Goal: Task Accomplishment & Management: Use online tool/utility

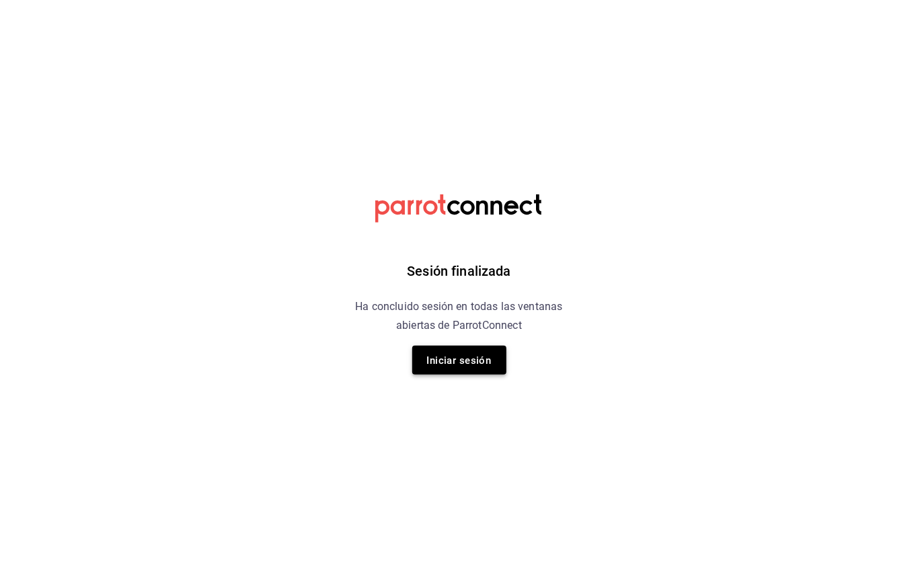
click at [494, 358] on button "Iniciar sesión" at bounding box center [459, 360] width 94 height 29
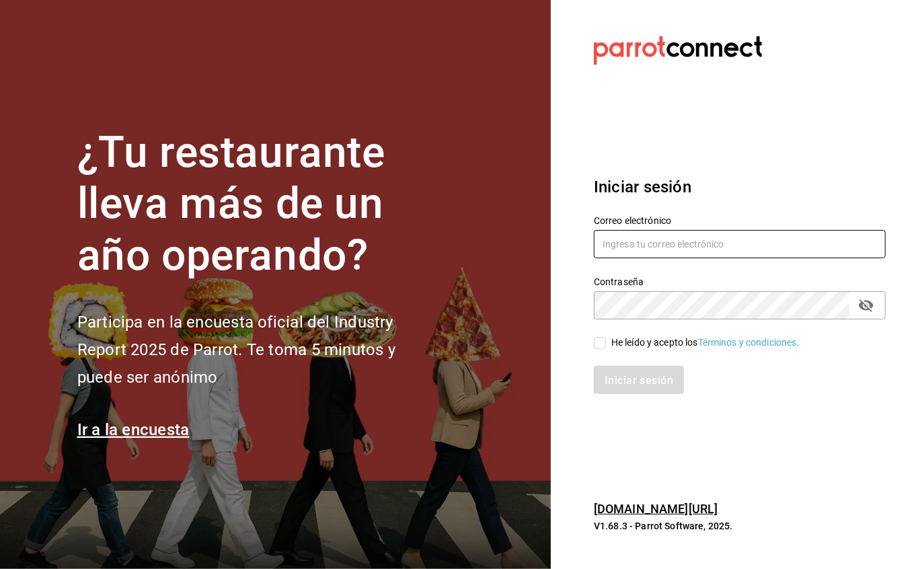
type input "[EMAIL_ADDRESS][DOMAIN_NAME]"
click at [601, 342] on input "He leído y acepto los Términos y condiciones." at bounding box center [600, 343] width 12 height 12
checkbox input "true"
click at [619, 377] on font "Iniciar sesión" at bounding box center [639, 380] width 69 height 13
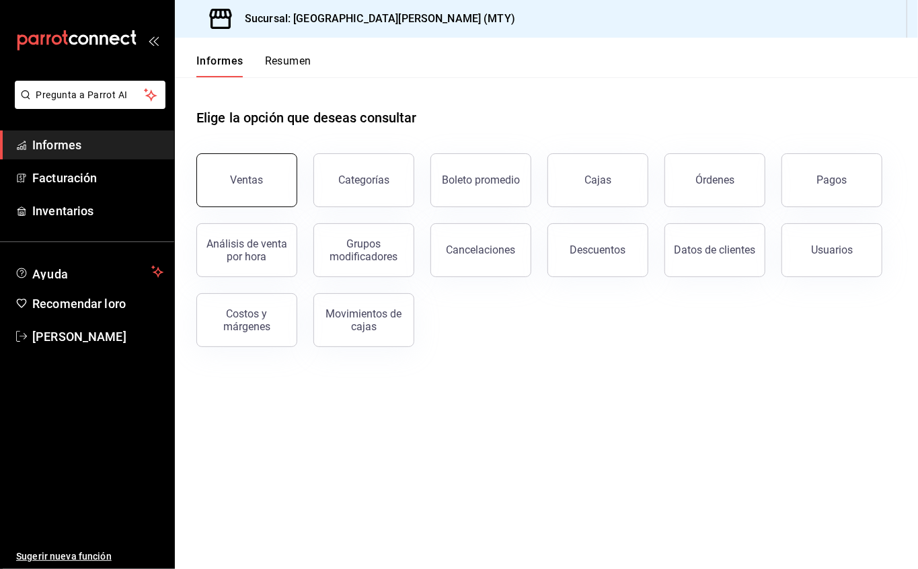
click at [272, 179] on button "Ventas" at bounding box center [246, 180] width 101 height 54
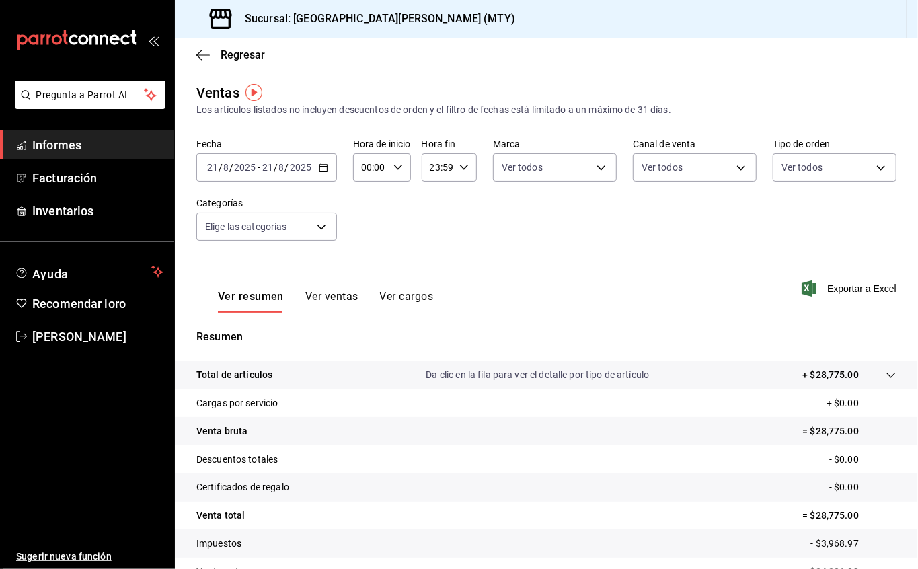
click at [466, 159] on div "23:59 Hora fin" at bounding box center [449, 167] width 55 height 28
click at [439, 260] on font "17" at bounding box center [435, 263] width 11 height 11
type input "17:59"
